Goal: Leave review/rating

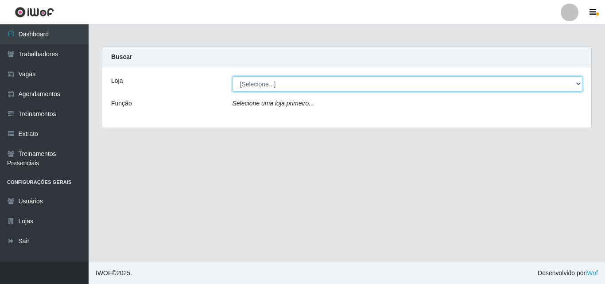
click at [260, 90] on select "[Selecione...] Chinatown Sushimi - [GEOGRAPHIC_DATA]" at bounding box center [407, 83] width 350 height 15
select select "357"
click at [232, 76] on select "[Selecione...] Chinatown Sushimi - [GEOGRAPHIC_DATA]" at bounding box center [407, 83] width 350 height 15
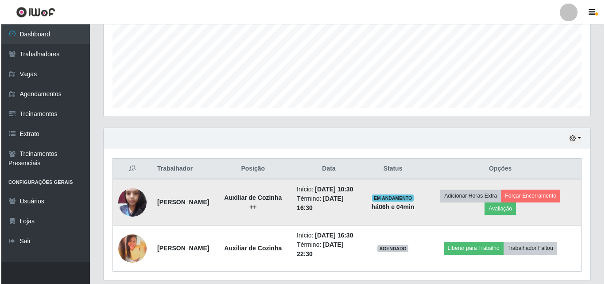
scroll to position [257, 0]
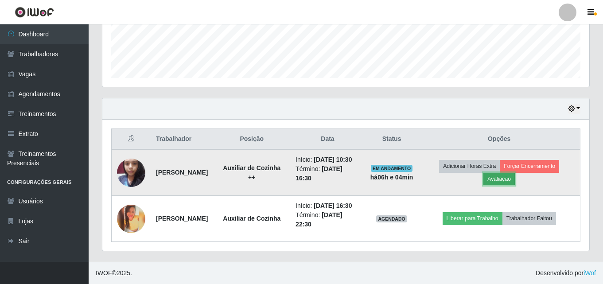
click at [500, 173] on button "Avaliação" at bounding box center [498, 179] width 31 height 12
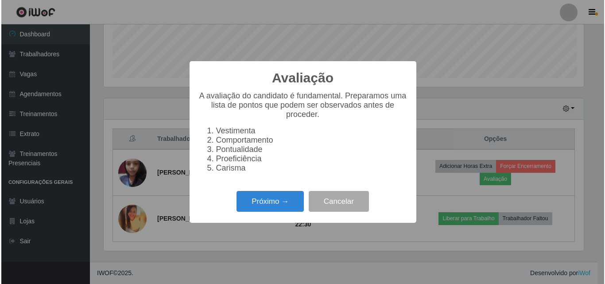
scroll to position [184, 482]
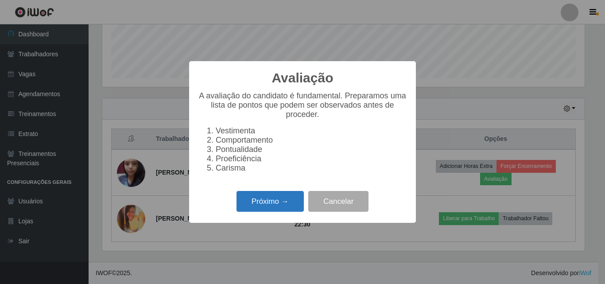
click at [258, 207] on button "Próximo →" at bounding box center [269, 201] width 67 height 21
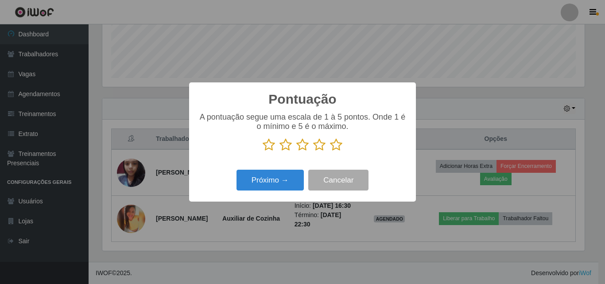
scroll to position [442536, 442237]
click at [336, 148] on icon at bounding box center [336, 144] width 12 height 13
click at [330, 151] on input "radio" at bounding box center [330, 151] width 0 height 0
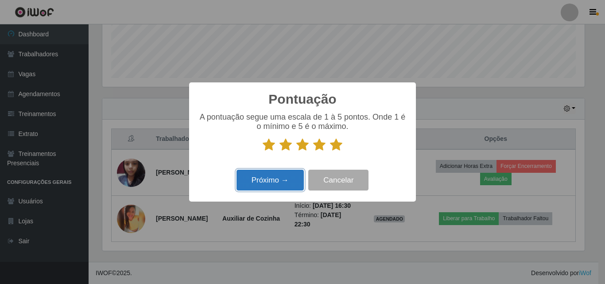
click at [271, 181] on button "Próximo →" at bounding box center [269, 180] width 67 height 21
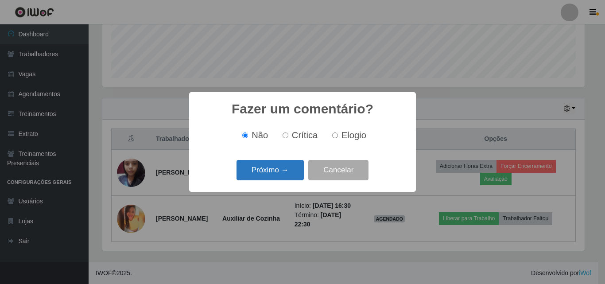
click at [272, 174] on button "Próximo →" at bounding box center [269, 170] width 67 height 21
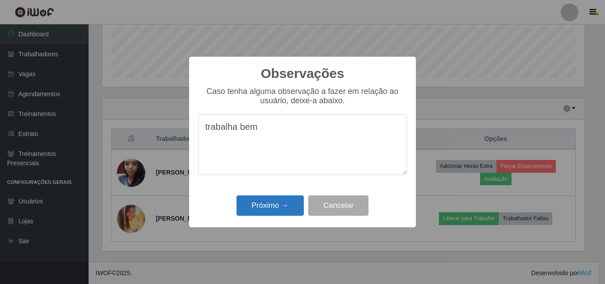
type textarea "trabalha bem"
click at [279, 203] on button "Próximo →" at bounding box center [269, 205] width 67 height 21
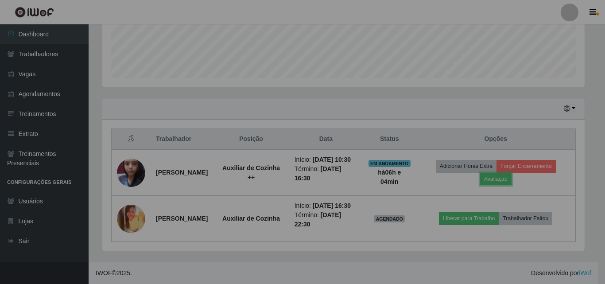
scroll to position [184, 487]
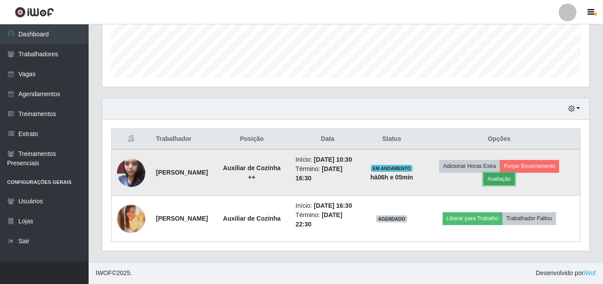
click at [507, 173] on button "Avaliação" at bounding box center [498, 179] width 31 height 12
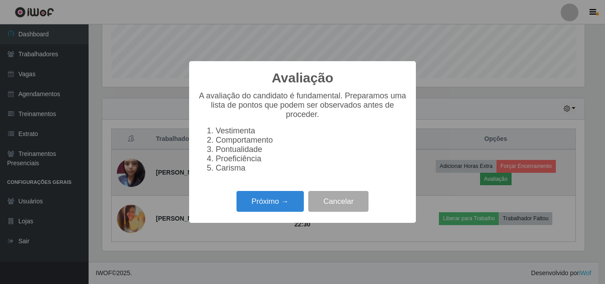
scroll to position [184, 482]
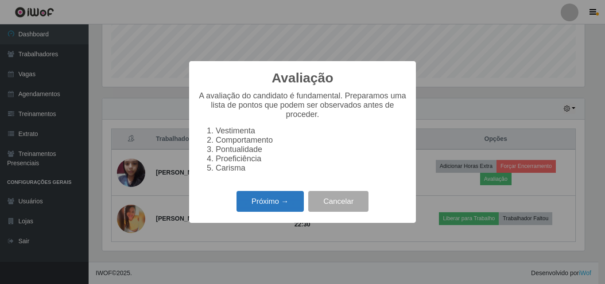
click at [257, 201] on button "Próximo →" at bounding box center [269, 201] width 67 height 21
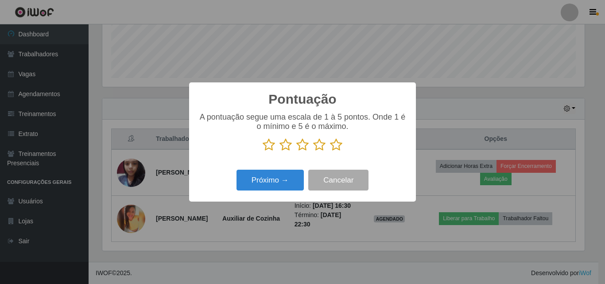
click at [336, 147] on icon at bounding box center [336, 144] width 12 height 13
click at [330, 151] on input "radio" at bounding box center [330, 151] width 0 height 0
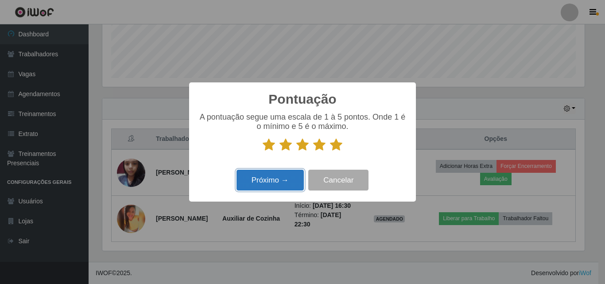
click at [270, 181] on button "Próximo →" at bounding box center [269, 180] width 67 height 21
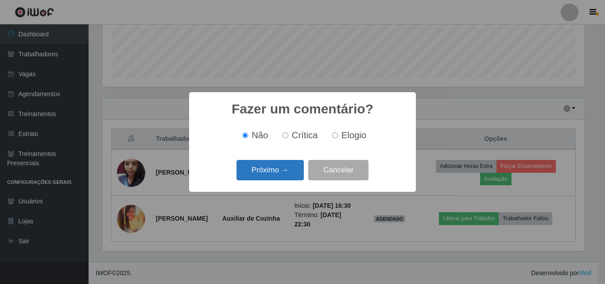
click at [274, 173] on button "Próximo →" at bounding box center [269, 170] width 67 height 21
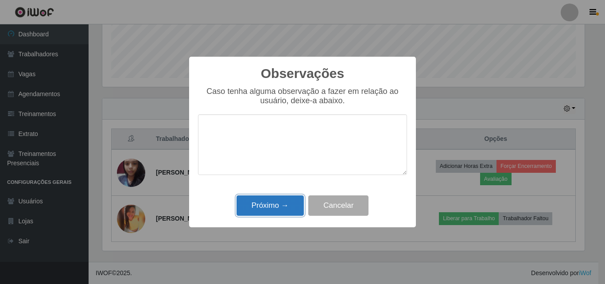
click at [276, 198] on button "Próximo →" at bounding box center [269, 205] width 67 height 21
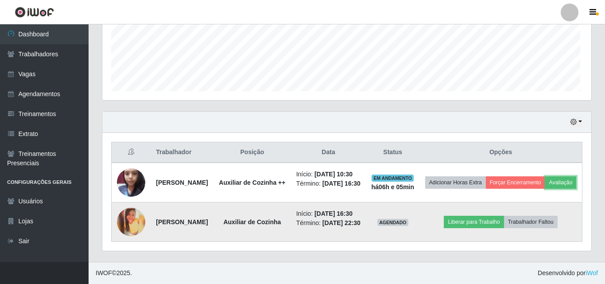
scroll to position [184, 487]
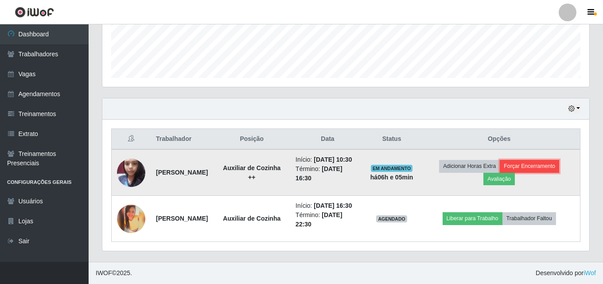
click at [526, 160] on button "Forçar Encerramento" at bounding box center [528, 166] width 59 height 12
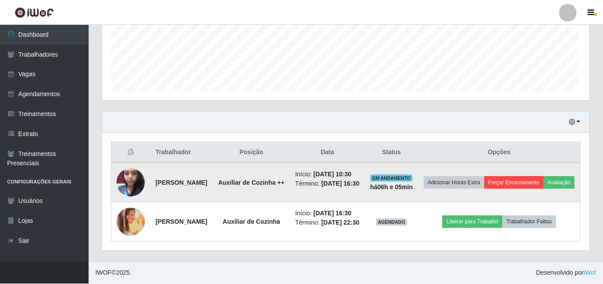
scroll to position [184, 482]
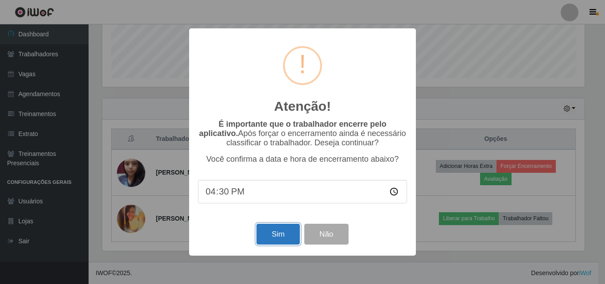
click at [277, 232] on button "Sim" at bounding box center [277, 234] width 43 height 21
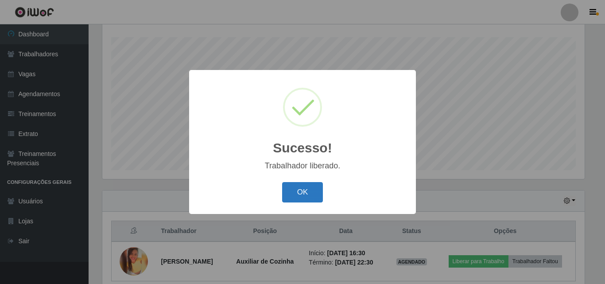
click at [296, 190] on button "OK" at bounding box center [302, 192] width 41 height 21
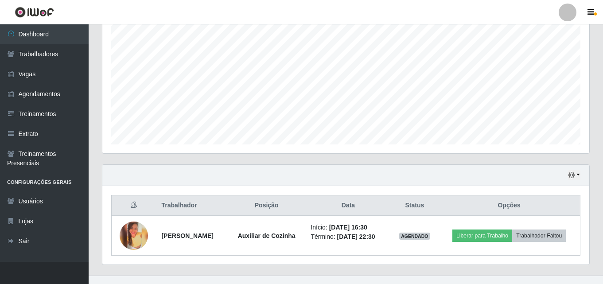
scroll to position [186, 0]
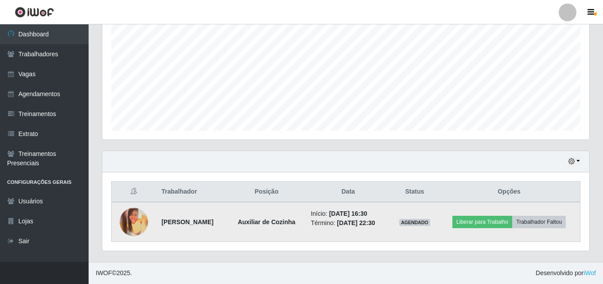
click at [130, 217] on img at bounding box center [134, 222] width 28 height 28
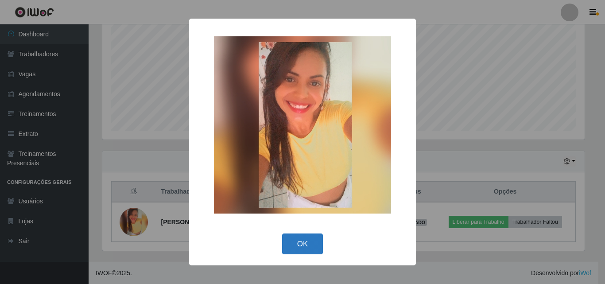
click at [288, 239] on button "OK" at bounding box center [302, 243] width 41 height 21
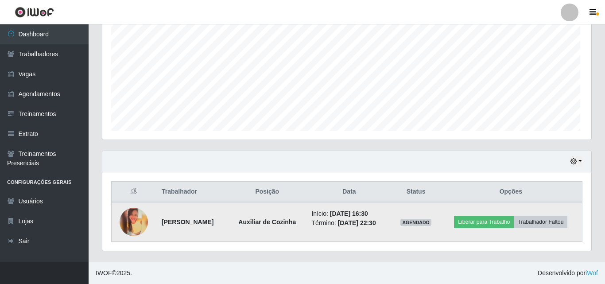
scroll to position [184, 487]
click at [484, 221] on button "Liberar para Trabalho" at bounding box center [482, 222] width 60 height 12
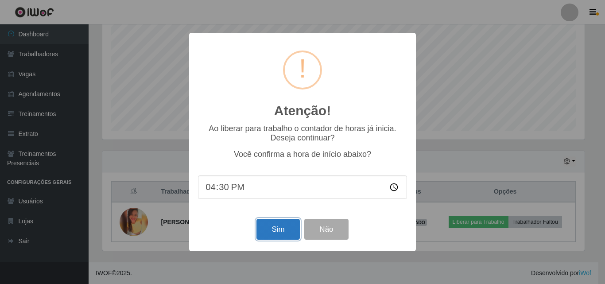
click at [273, 233] on button "Sim" at bounding box center [277, 229] width 43 height 21
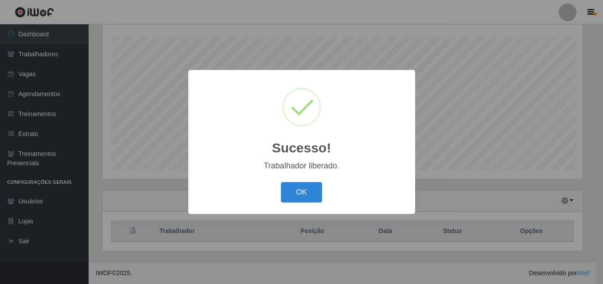
scroll to position [0, 0]
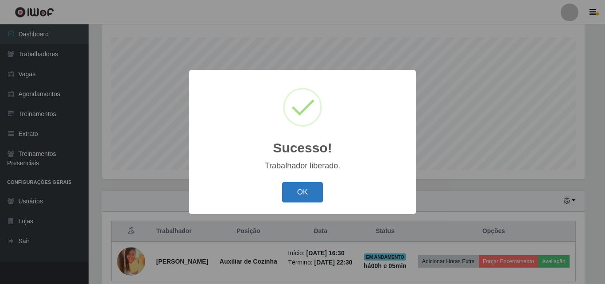
click at [302, 190] on button "OK" at bounding box center [302, 192] width 41 height 21
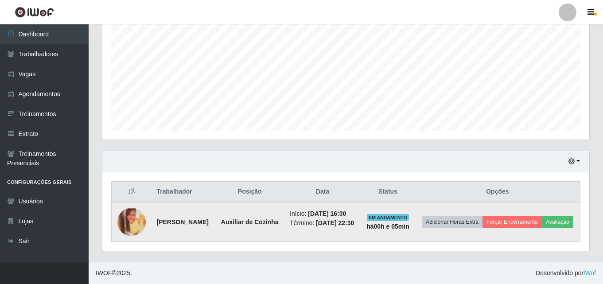
click at [128, 223] on img at bounding box center [131, 222] width 28 height 28
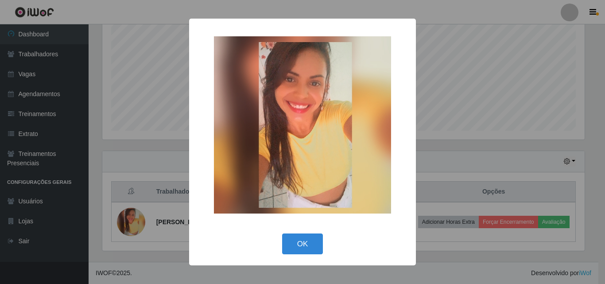
click at [330, 156] on img at bounding box center [302, 124] width 177 height 177
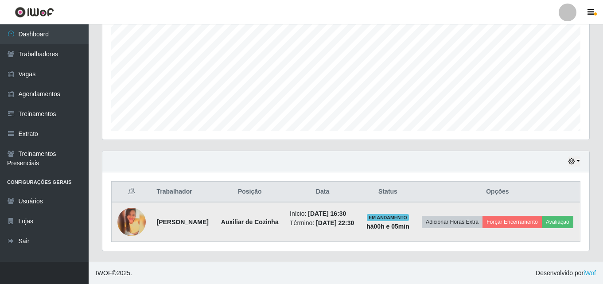
click at [138, 214] on img at bounding box center [131, 222] width 28 height 28
